Goal: Information Seeking & Learning: Learn about a topic

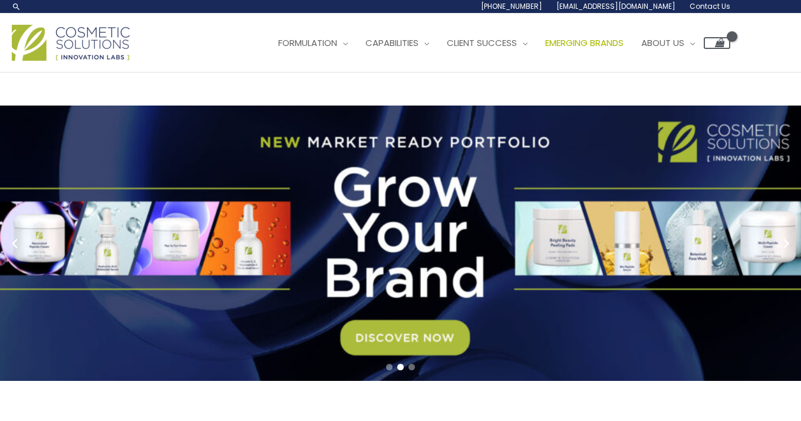
click at [624, 37] on span "Emerging Brands" at bounding box center [584, 43] width 78 height 12
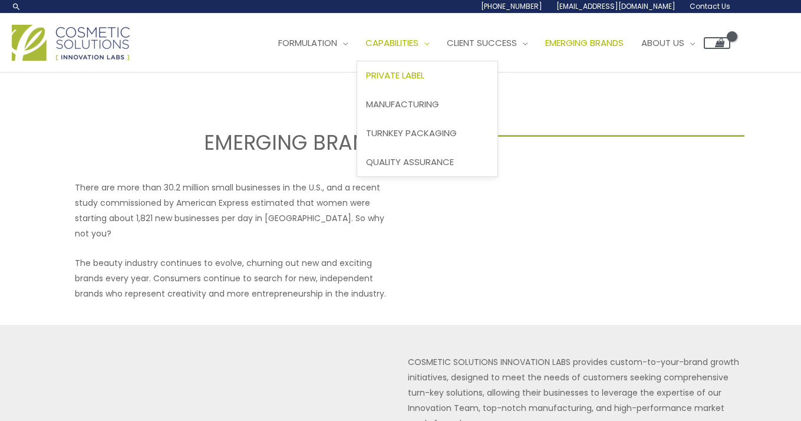
click at [411, 73] on span "Private Label" at bounding box center [395, 75] width 58 height 12
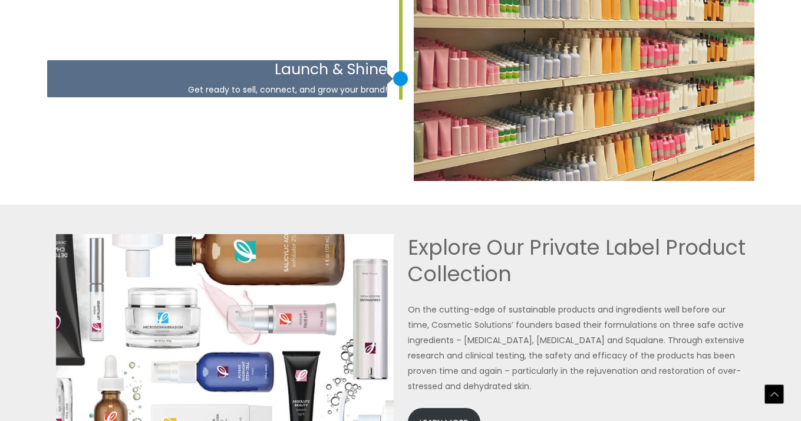
scroll to position [2382, 0]
